Goal: Find contact information: Find contact information

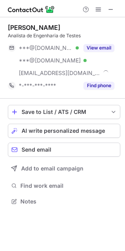
scroll to position [196, 125]
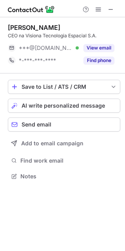
scroll to position [171, 125]
drag, startPoint x: 114, startPoint y: 7, endPoint x: 103, endPoint y: 7, distance: 11.0
click at [114, 7] on span at bounding box center [111, 9] width 6 height 6
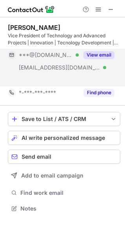
scroll to position [190, 125]
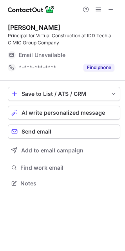
scroll to position [178, 125]
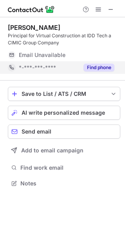
click at [92, 68] on button "Find phone" at bounding box center [99, 68] width 31 height 8
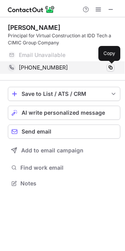
click at [112, 66] on span at bounding box center [111, 67] width 6 height 6
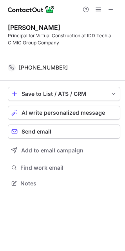
scroll to position [4, 4]
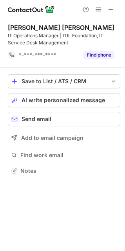
scroll to position [4, 4]
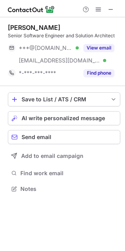
scroll to position [183, 125]
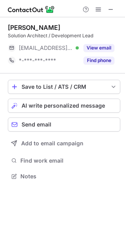
scroll to position [171, 125]
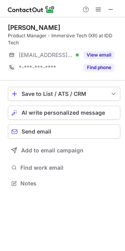
scroll to position [4, 4]
